Goal: Information Seeking & Learning: Learn about a topic

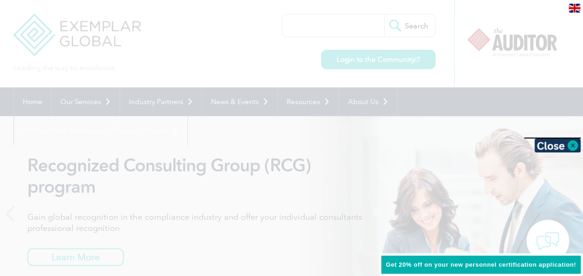
click at [505, 61] on div at bounding box center [291, 138] width 583 height 276
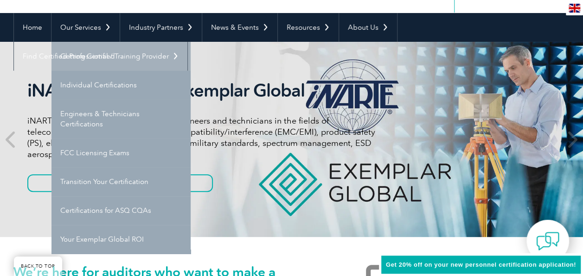
scroll to position [93, 0]
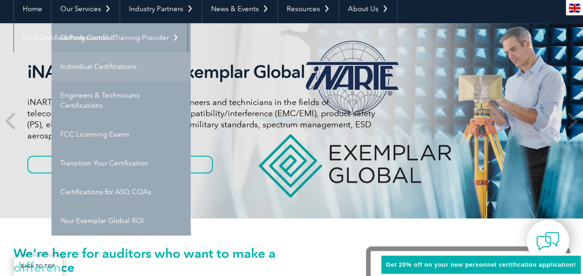
click at [149, 67] on link "Individual Certifications" at bounding box center [121, 66] width 139 height 29
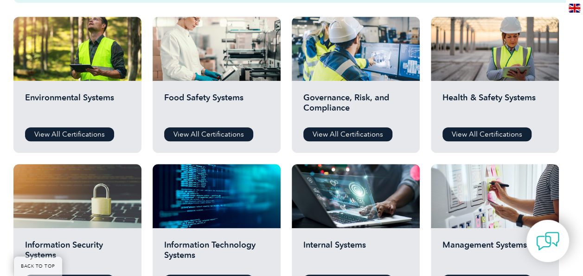
scroll to position [340, 0]
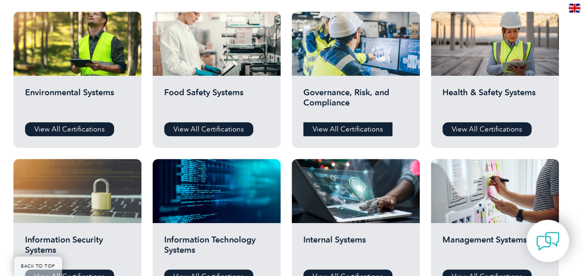
click at [332, 125] on link "View All Certifications" at bounding box center [347, 129] width 89 height 14
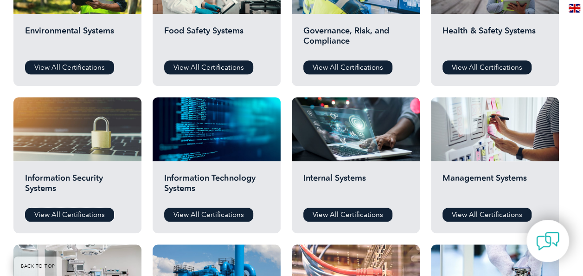
scroll to position [448, 0]
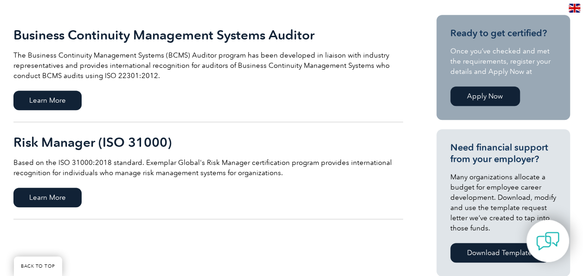
scroll to position [123, 0]
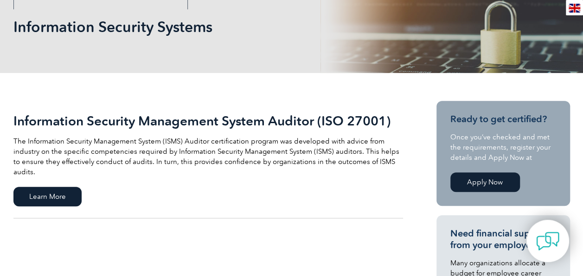
scroll to position [186, 0]
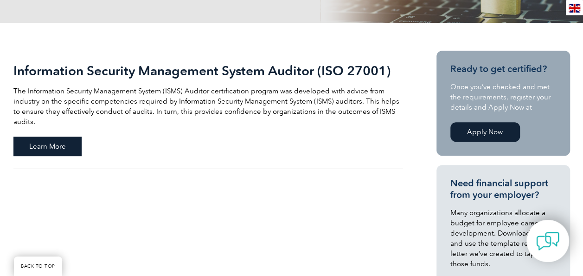
click at [66, 136] on span "Learn More" at bounding box center [47, 145] width 68 height 19
click at [67, 136] on span "Learn More" at bounding box center [47, 145] width 68 height 19
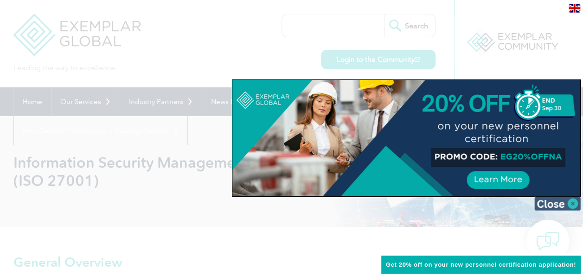
click at [565, 204] on img at bounding box center [558, 203] width 46 height 14
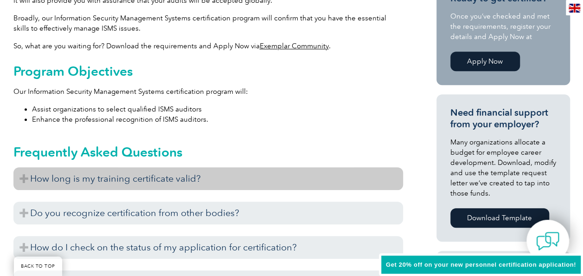
scroll to position [371, 0]
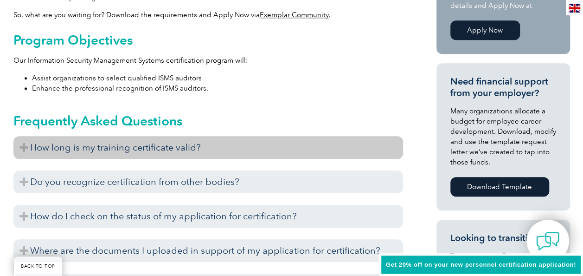
click at [193, 141] on h3 "How long is my training certificate valid?" at bounding box center [208, 147] width 390 height 23
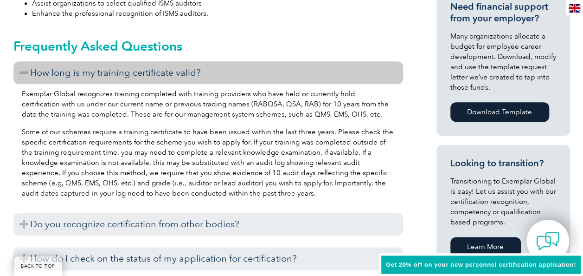
scroll to position [464, 0]
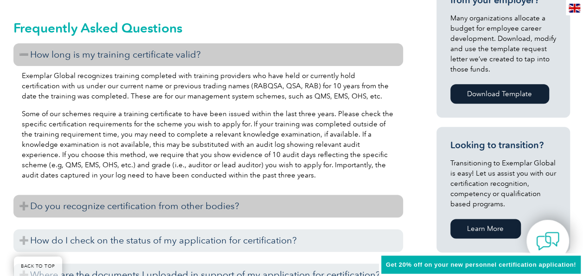
click at [282, 204] on h3 "Do you recognize certification from other bodies?" at bounding box center [208, 205] width 390 height 23
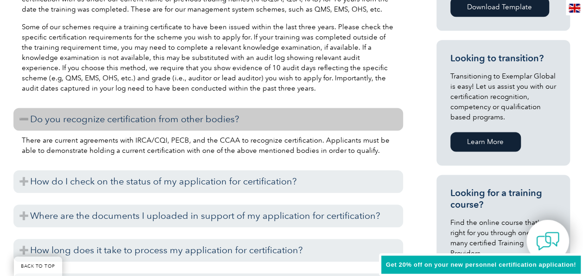
scroll to position [557, 0]
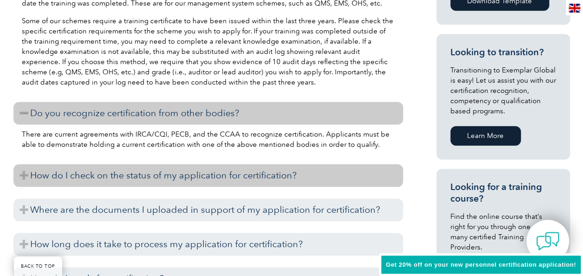
click at [289, 175] on h3 "How do I check on the status of my application for certification?" at bounding box center [208, 175] width 390 height 23
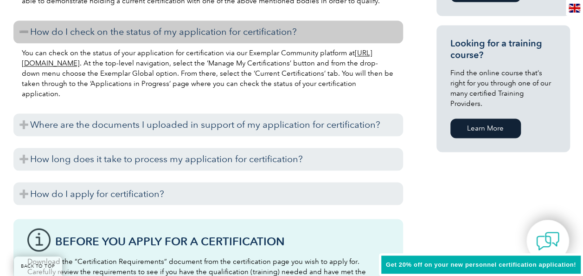
scroll to position [711, 0]
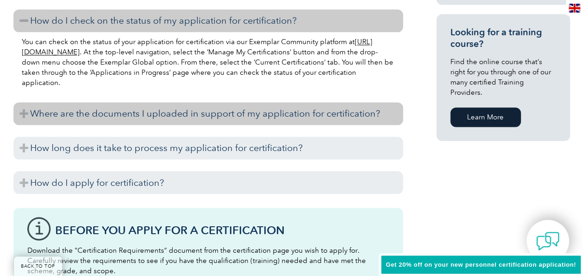
click at [335, 121] on h3 "Where are the documents I uploaded in support of my application for certificati…" at bounding box center [208, 113] width 390 height 23
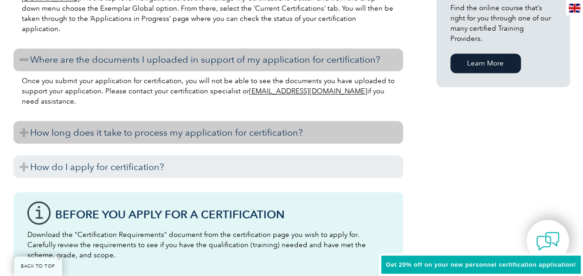
scroll to position [773, 0]
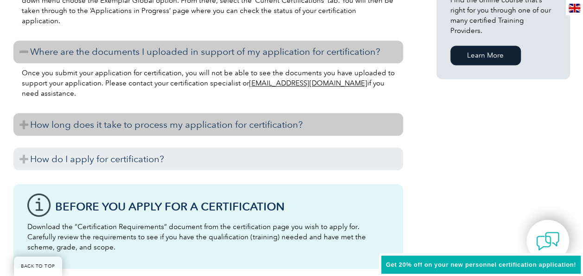
click at [318, 120] on h3 "How long does it take to process my application for certification?" at bounding box center [208, 124] width 390 height 23
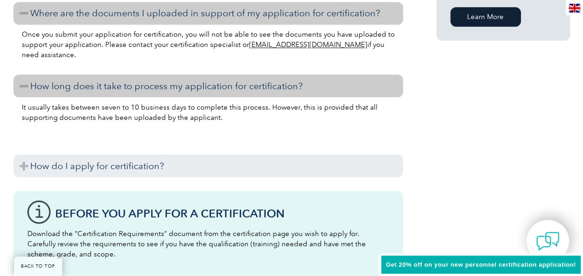
scroll to position [866, 0]
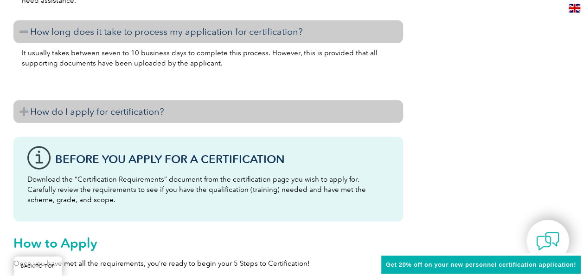
click at [292, 112] on h3 "How do I apply for certification?" at bounding box center [208, 111] width 390 height 23
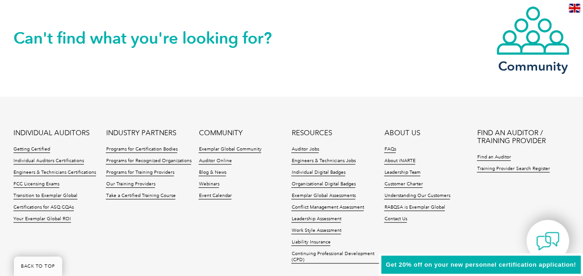
scroll to position [1949, 0]
